Goal: Transaction & Acquisition: Purchase product/service

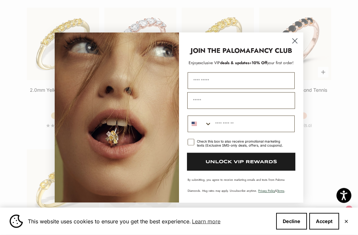
scroll to position [907, 0]
click at [295, 43] on icon "Close dialog" at bounding box center [295, 40] width 5 height 5
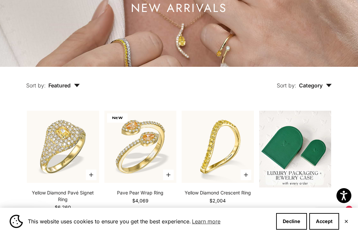
scroll to position [97, 0]
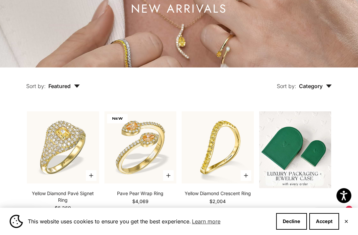
click at [324, 91] on button "Sort by: Category" at bounding box center [305, 81] width 86 height 28
click at [288, 123] on label "Ring" at bounding box center [291, 119] width 11 height 9
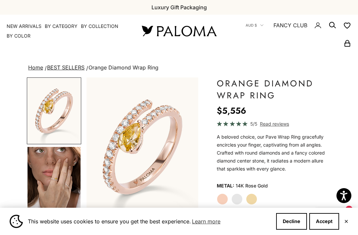
click at [56, 177] on img "Go to item 4" at bounding box center [54, 180] width 53 height 66
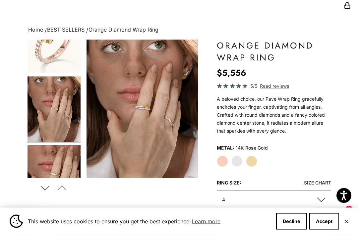
scroll to position [38, 0]
click at [239, 159] on label "White Gold" at bounding box center [237, 160] width 11 height 11
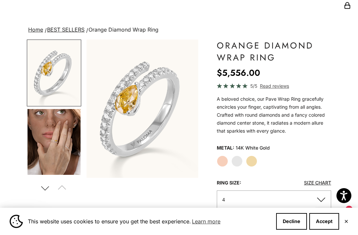
click at [254, 161] on label "Yellow Gold" at bounding box center [251, 160] width 11 height 11
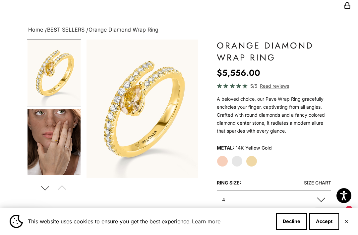
click at [237, 161] on label "White Gold" at bounding box center [237, 160] width 11 height 11
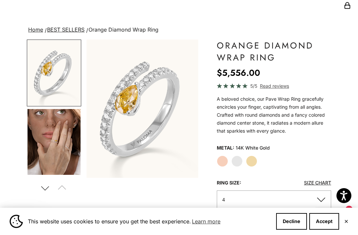
click at [225, 160] on label "Rose Gold" at bounding box center [222, 160] width 11 height 11
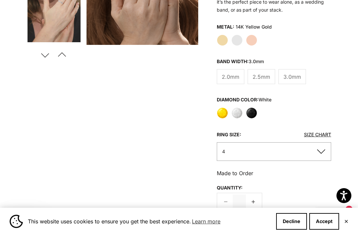
scroll to position [151, 0]
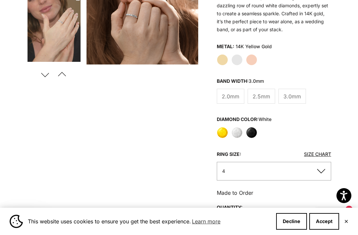
click at [227, 94] on span "2.0mm" at bounding box center [231, 96] width 18 height 9
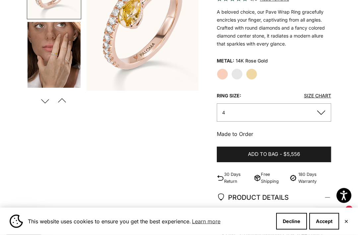
scroll to position [125, 0]
click at [279, 150] on button "Add to bag - $5,556" at bounding box center [274, 154] width 114 height 16
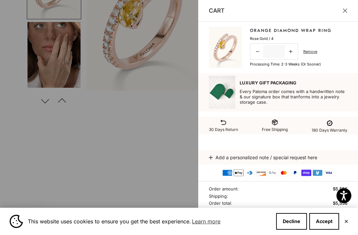
click at [347, 8] on button "Close" at bounding box center [345, 10] width 5 height 5
